Goal: Find specific page/section: Find specific page/section

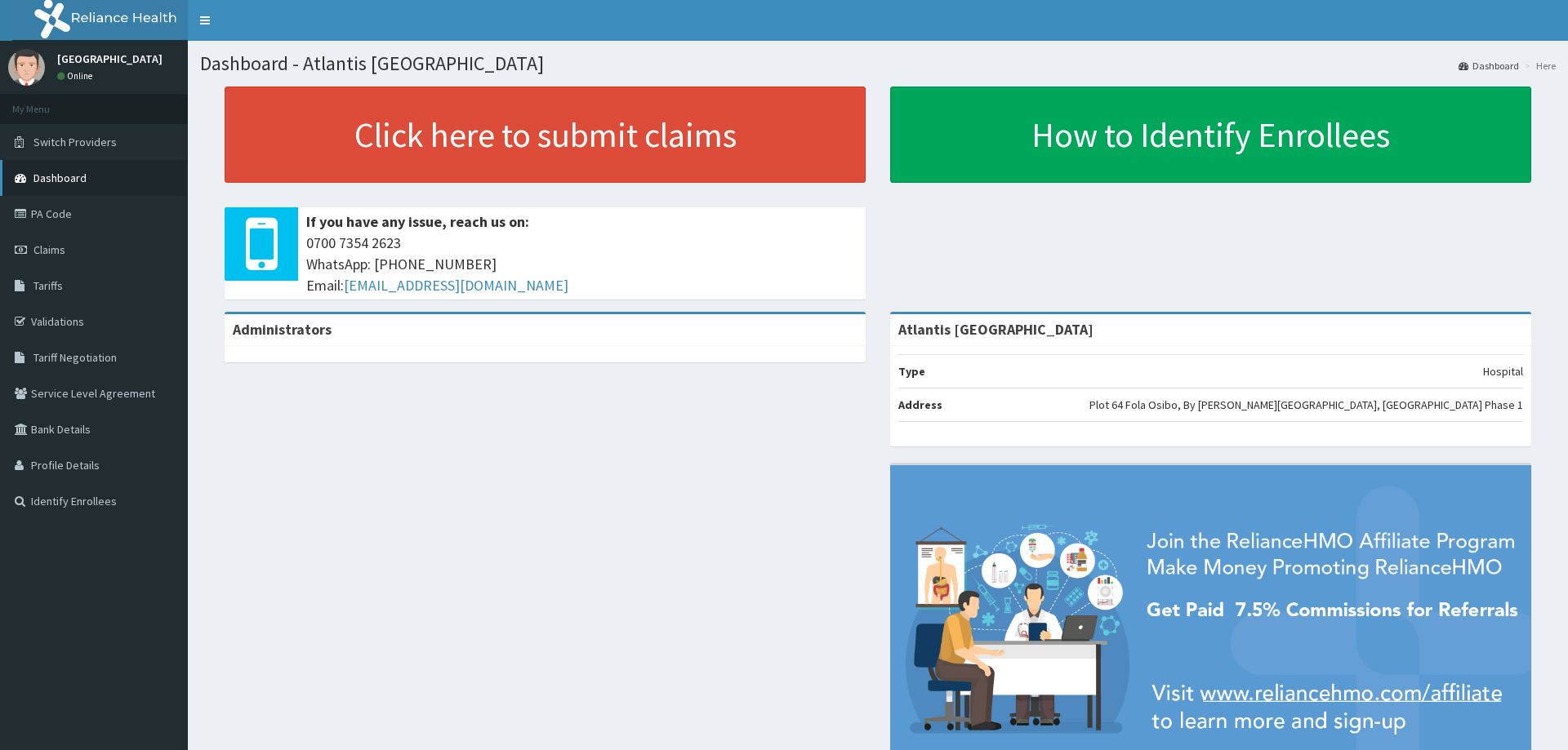
click at [84, 176] on span "Dashboard" at bounding box center [60, 178] width 53 height 15
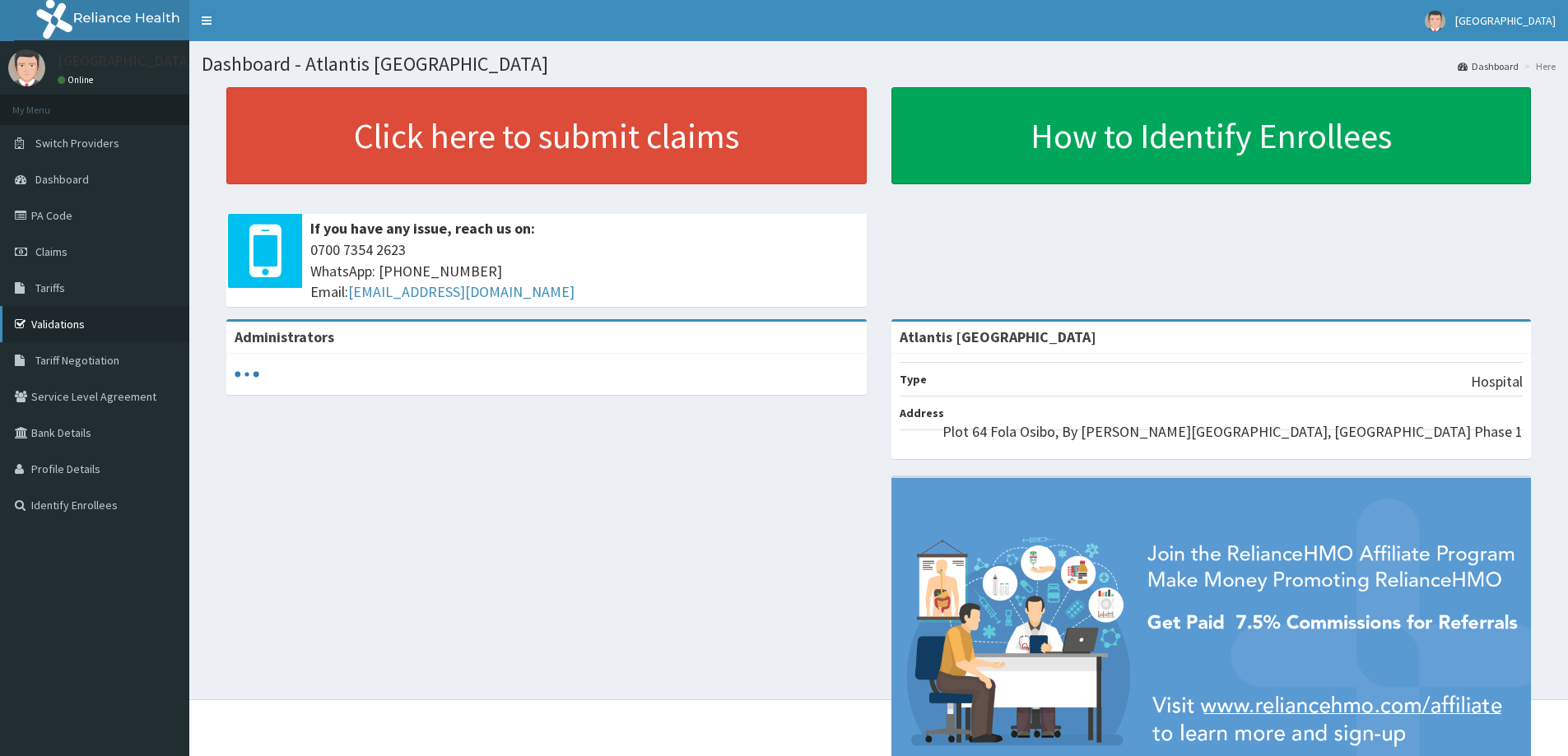
click at [103, 329] on link "Validations" at bounding box center [94, 324] width 189 height 36
